Goal: Task Accomplishment & Management: Use online tool/utility

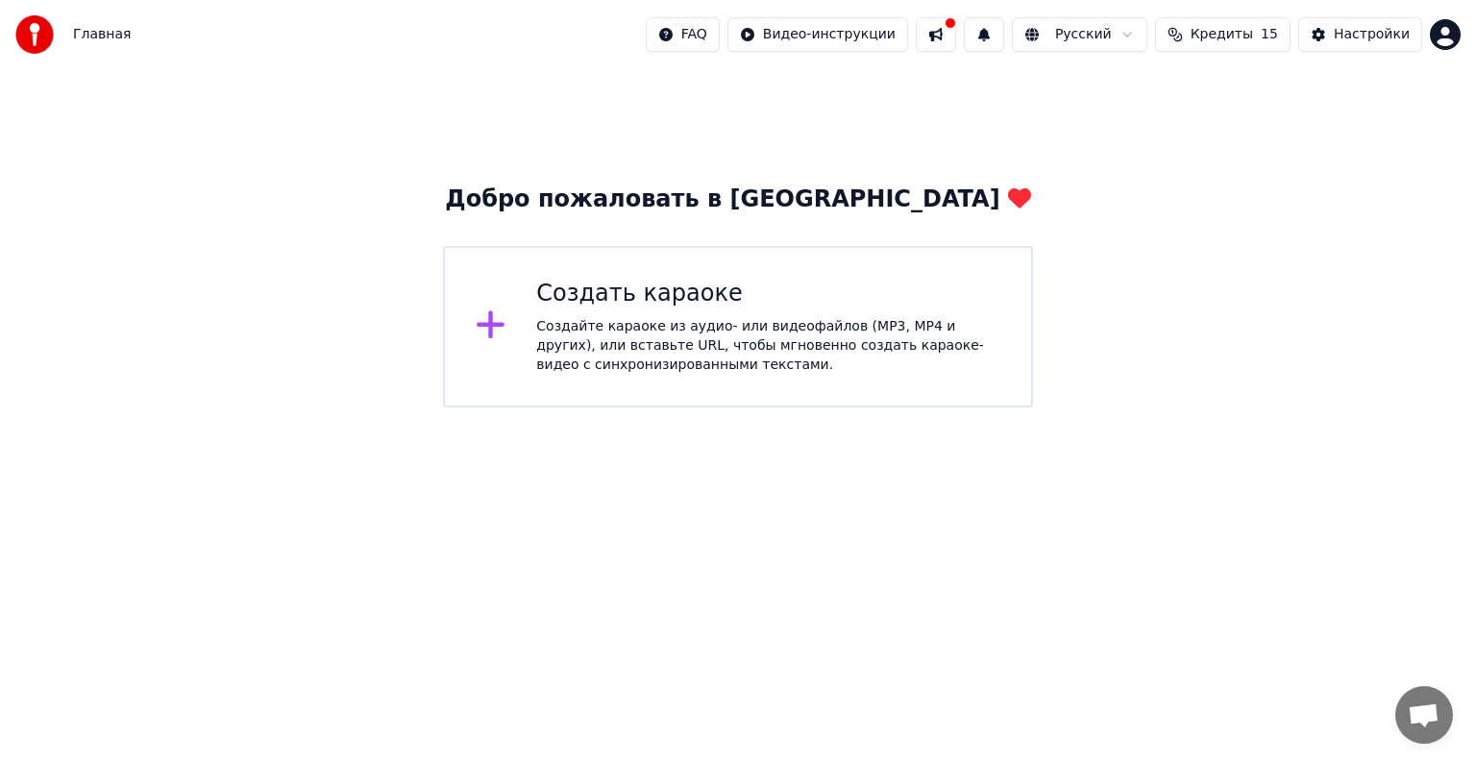
click at [493, 329] on icon at bounding box center [491, 325] width 28 height 28
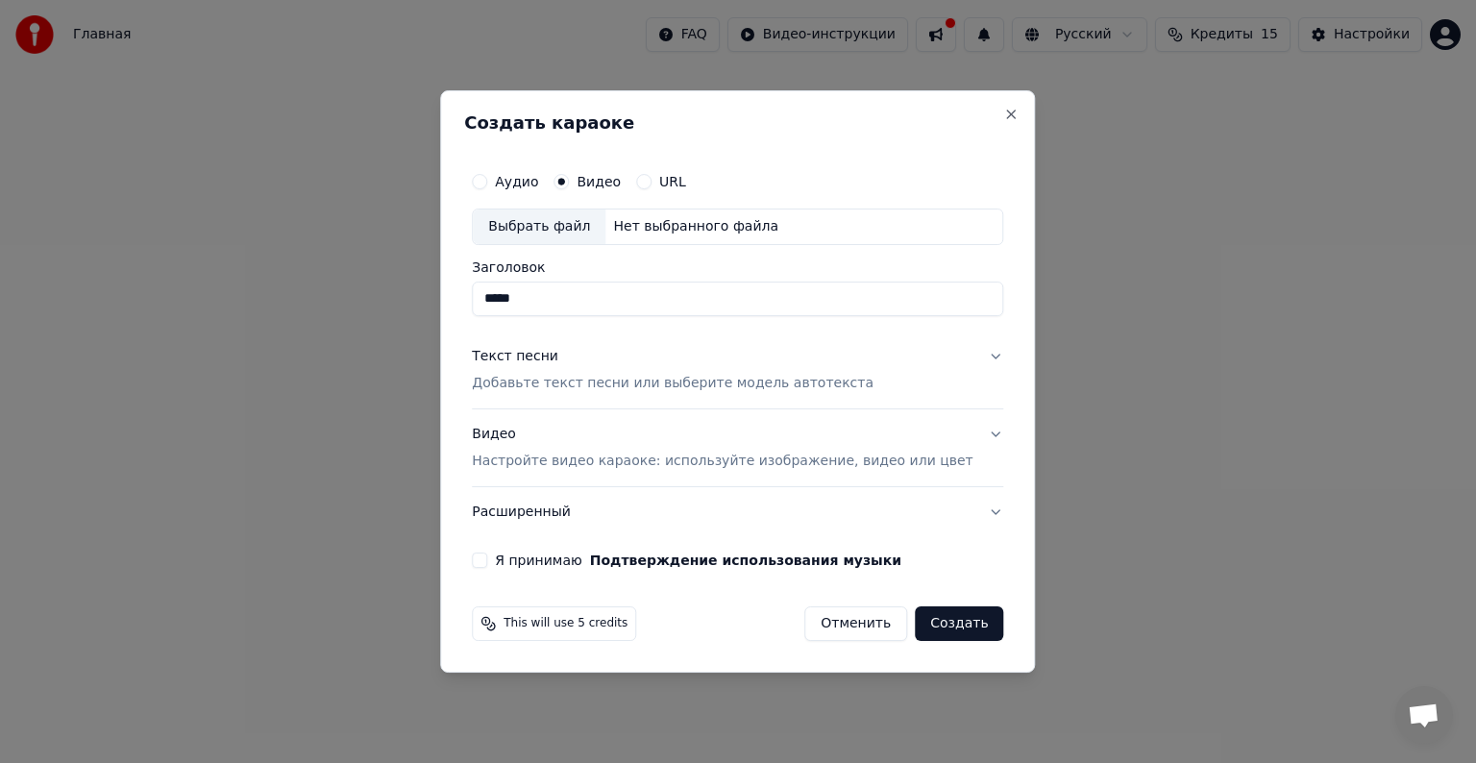
type input "*****"
click at [930, 617] on button "Создать" at bounding box center [959, 623] width 88 height 35
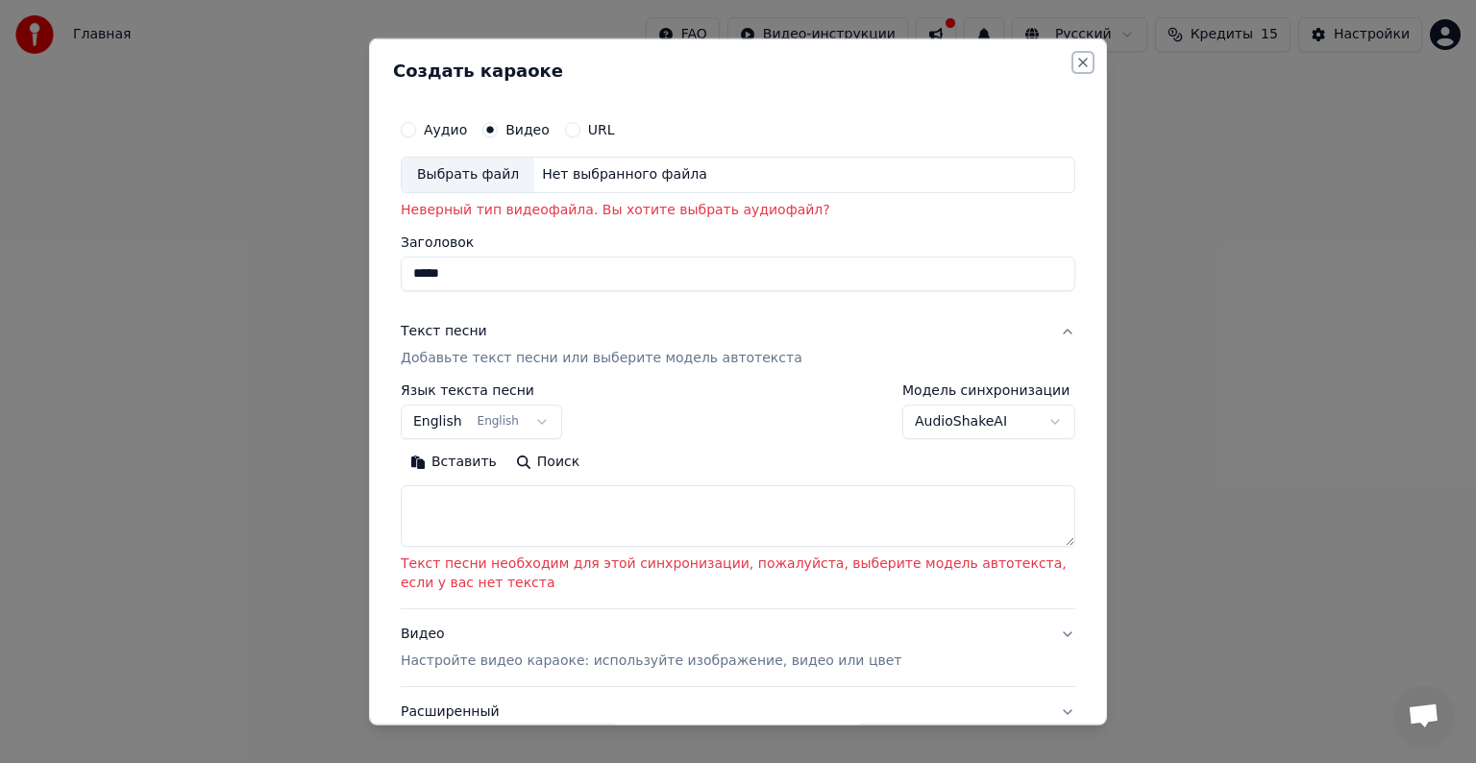
click at [1075, 55] on button "Close" at bounding box center [1082, 62] width 15 height 15
select select
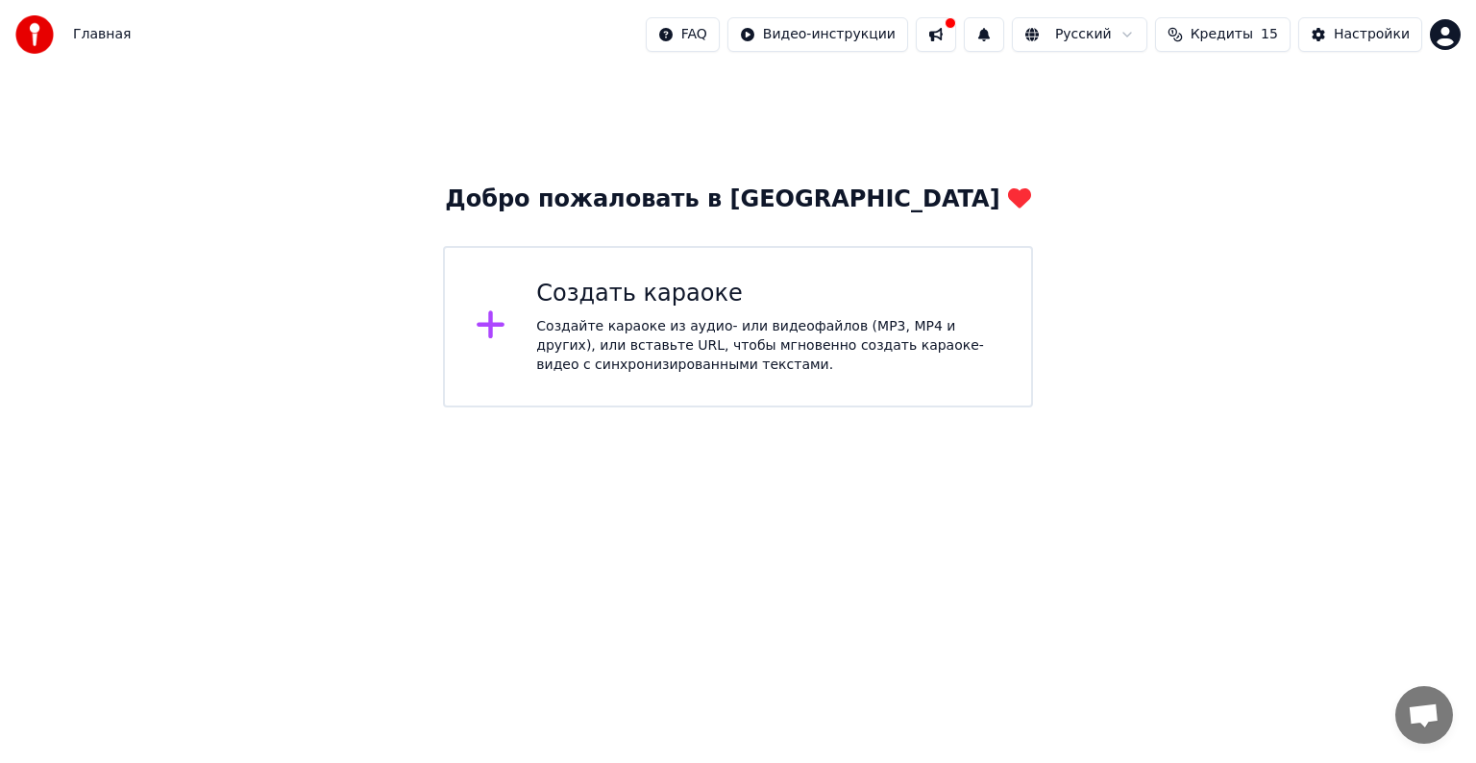
click at [40, 19] on img at bounding box center [34, 34] width 38 height 38
click at [1375, 39] on div "Настройки" at bounding box center [1372, 34] width 76 height 19
click at [847, 40] on html "Главная FAQ Видео-инструкции Русский Кредиты 15 Настройки Добро пожаловать в Yo…" at bounding box center [738, 203] width 1476 height 407
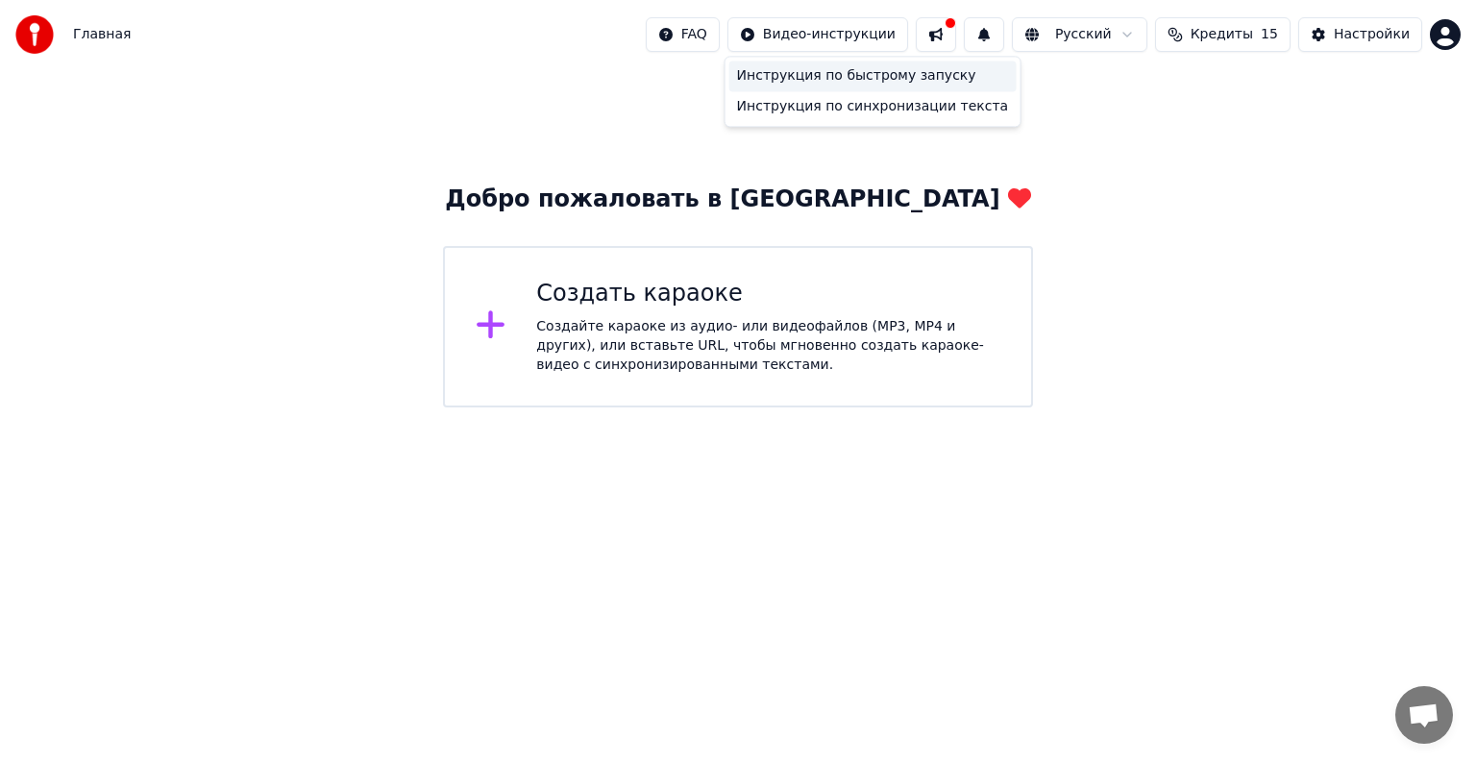
click at [842, 82] on div "Инструкция по быстрому запуску" at bounding box center [872, 76] width 287 height 31
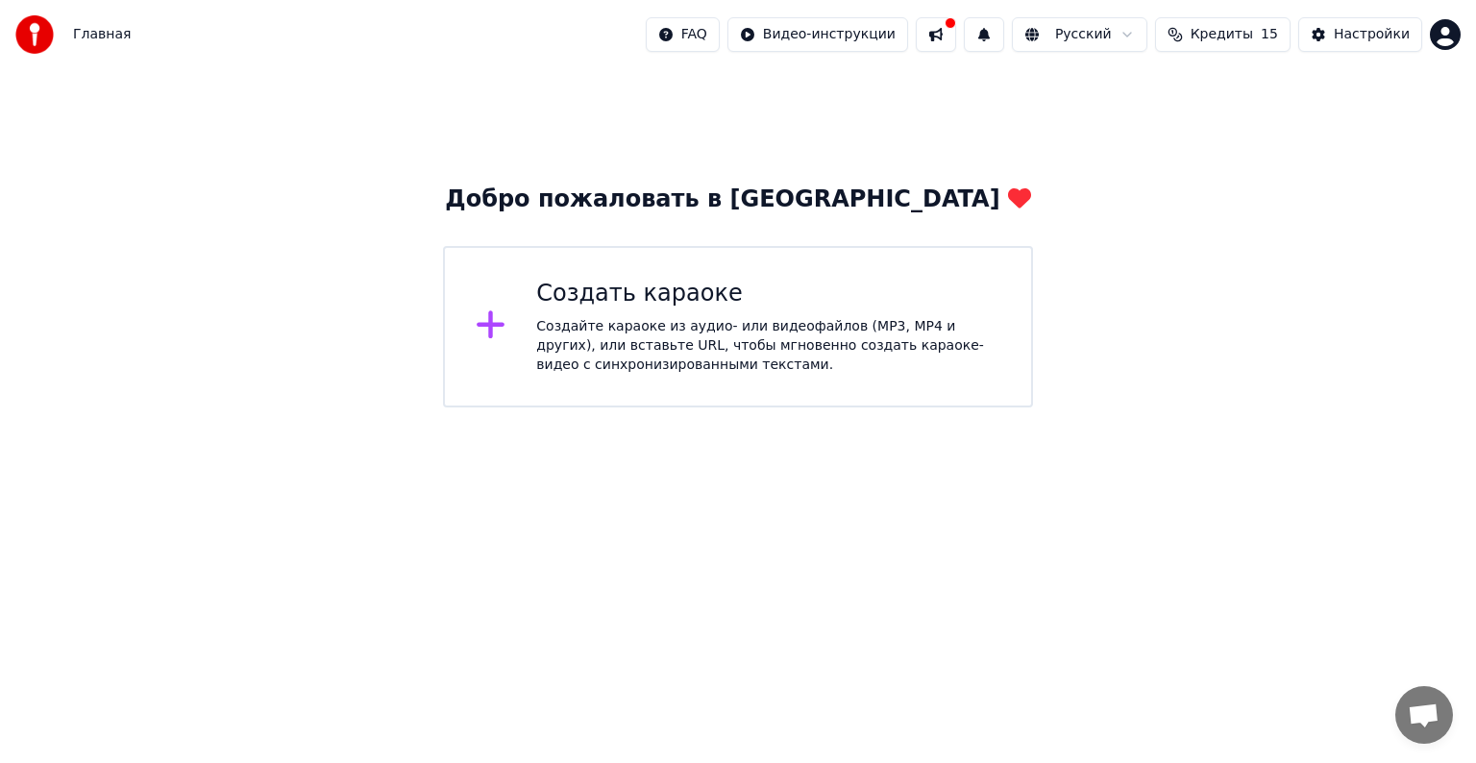
click at [480, 334] on icon at bounding box center [491, 324] width 31 height 35
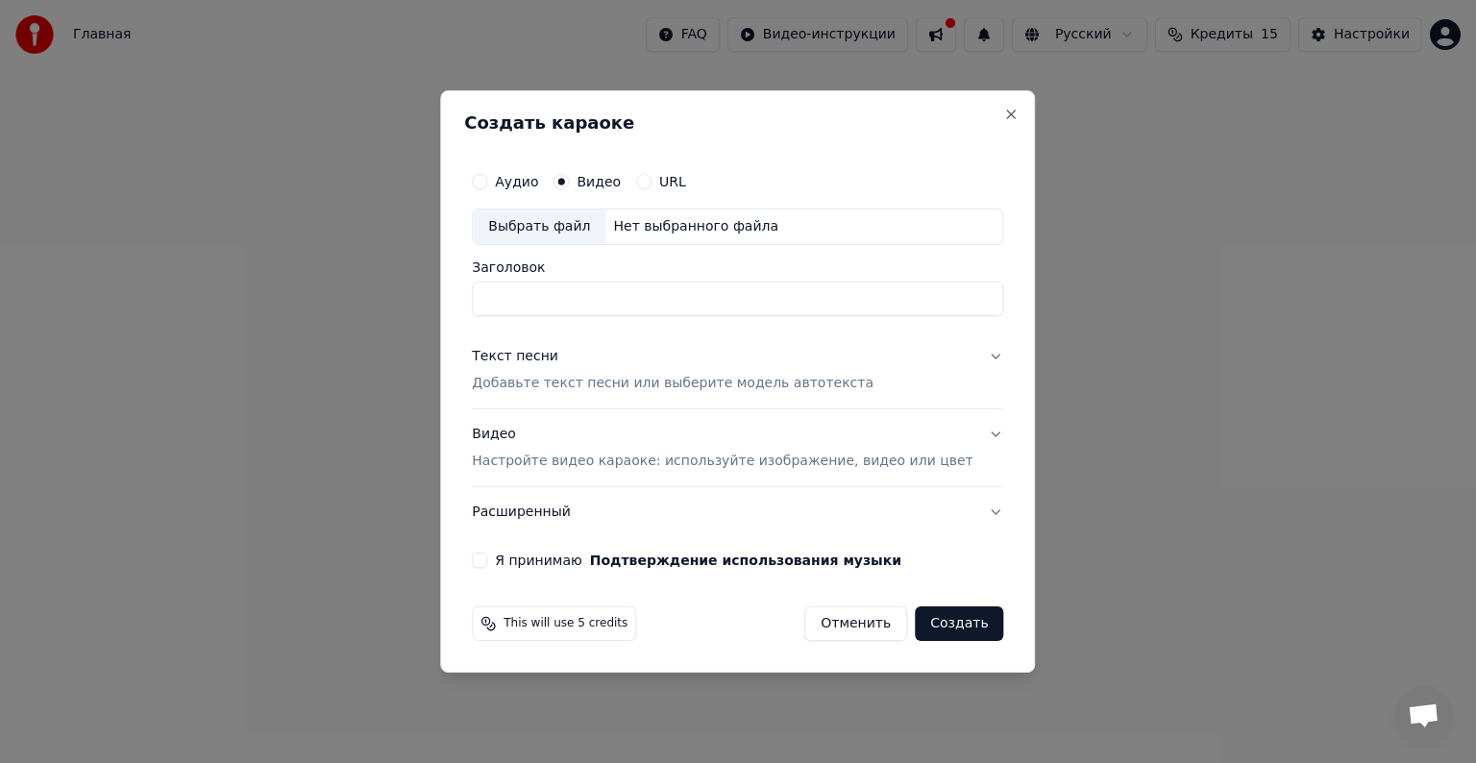
click at [487, 561] on button "Я принимаю Подтверждение использования музыки" at bounding box center [479, 560] width 15 height 15
click at [576, 296] on input "Заголовок" at bounding box center [737, 299] width 531 height 35
type input "***"
click at [938, 627] on button "Создать" at bounding box center [959, 623] width 88 height 35
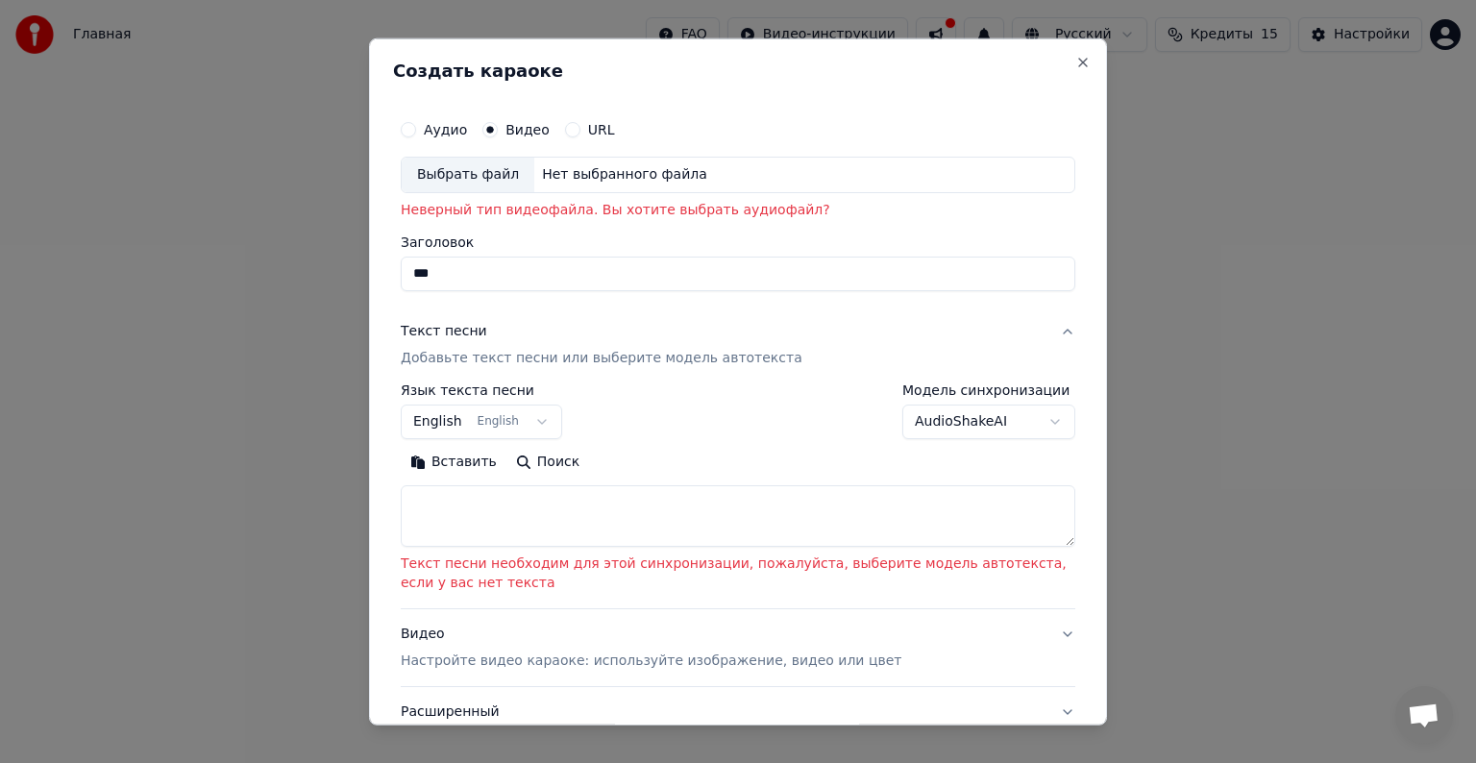
click at [715, 169] on div "Выбрать файл Нет выбранного файла" at bounding box center [738, 175] width 675 height 37
click at [529, 419] on button "English English" at bounding box center [481, 422] width 161 height 35
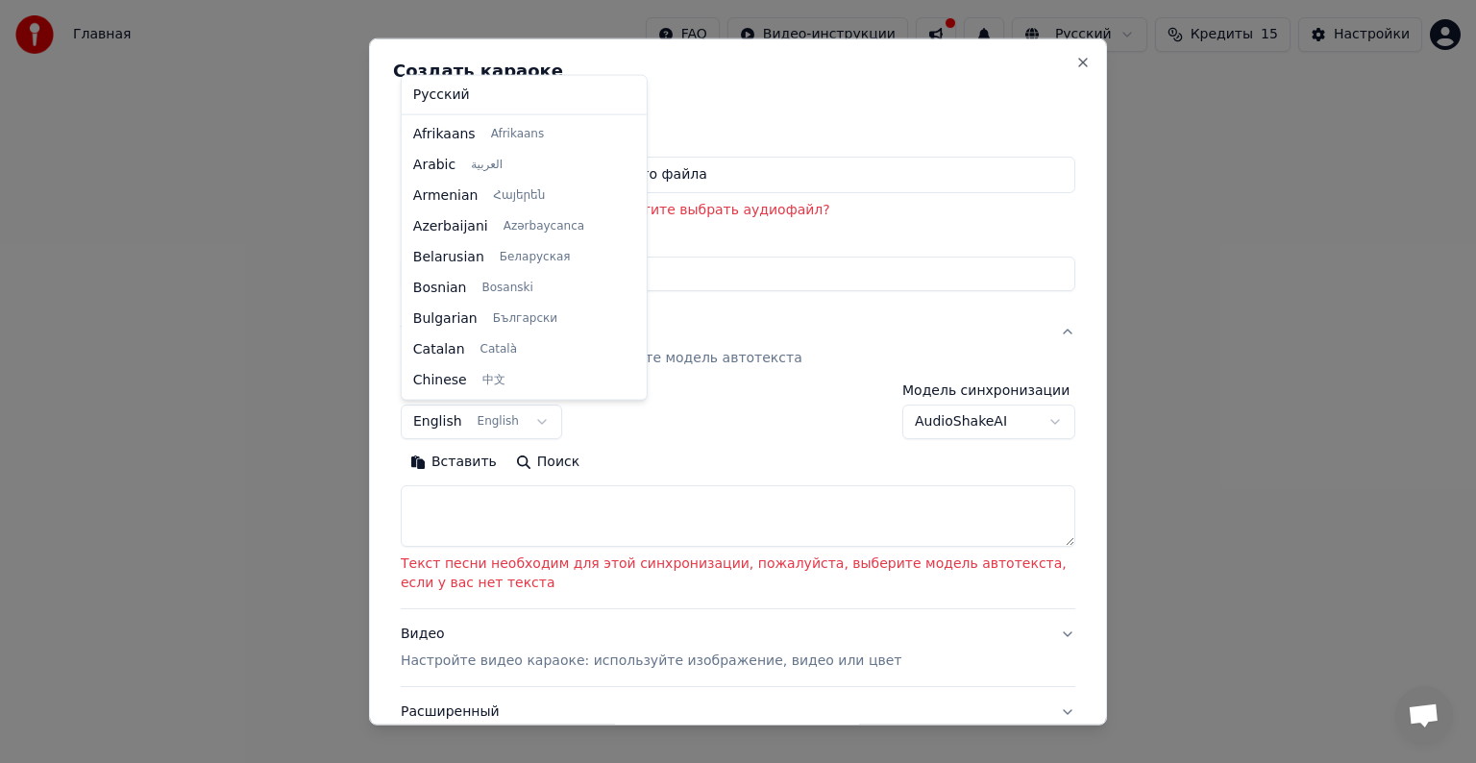
scroll to position [154, 0]
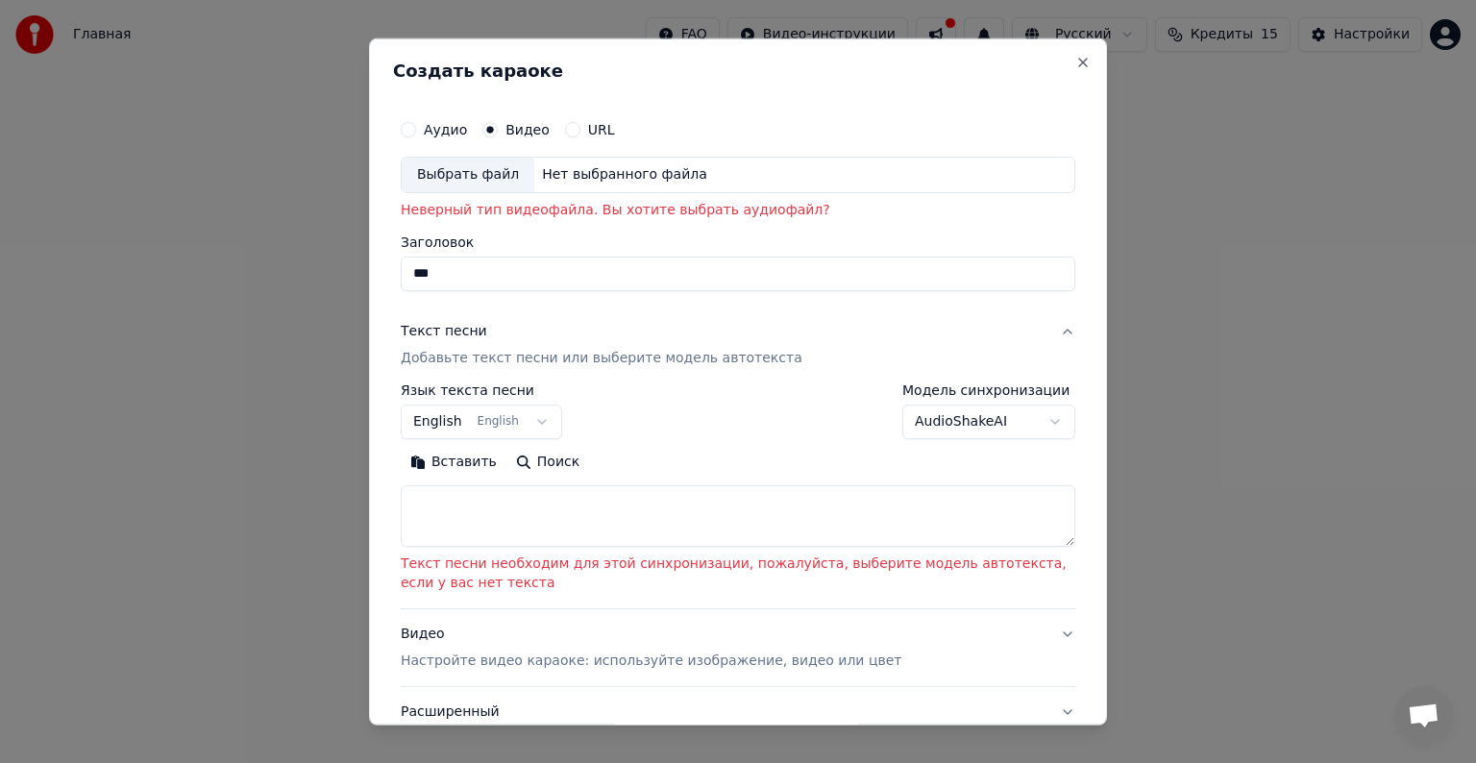
click at [523, 407] on body "**********" at bounding box center [738, 203] width 1476 height 407
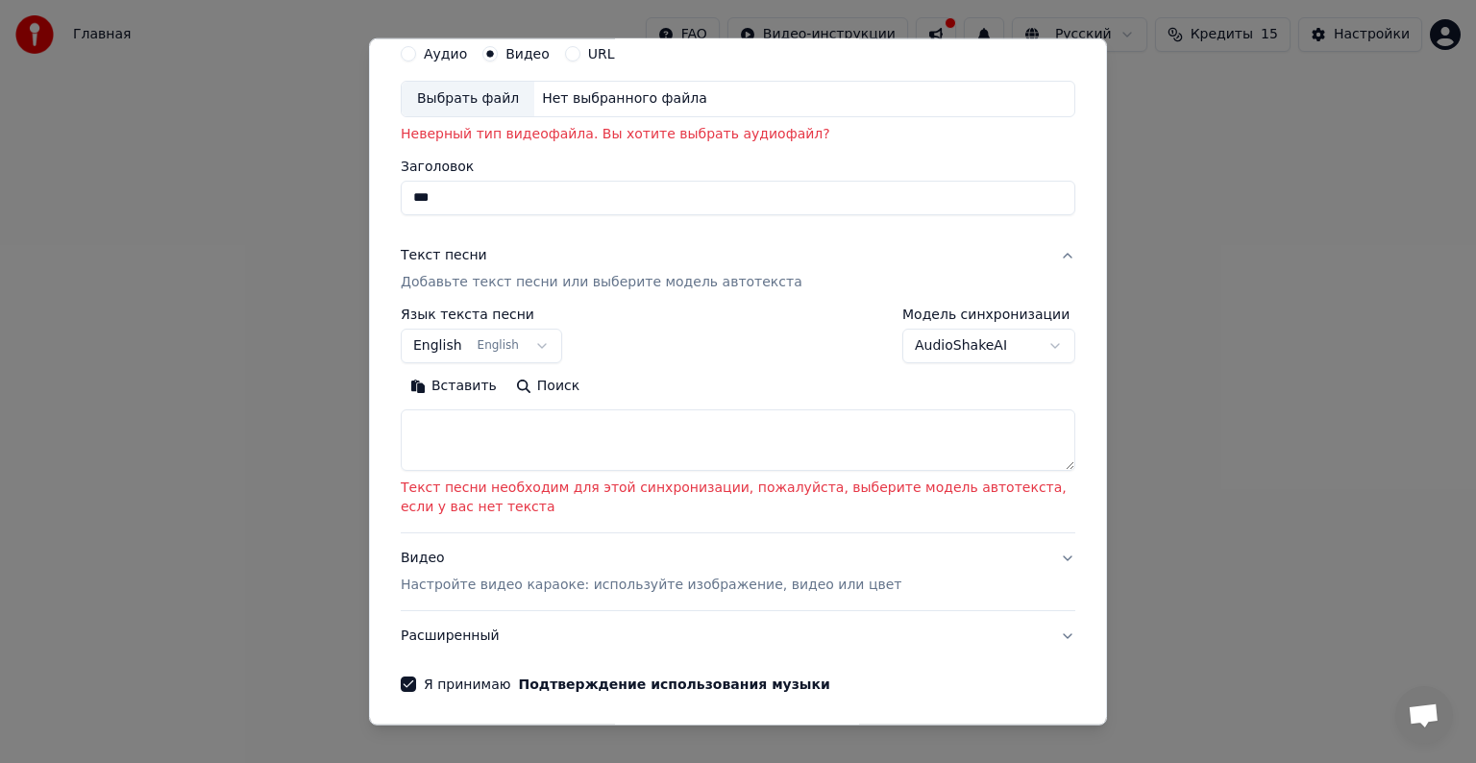
scroll to position [146, 0]
